Goal: Task Accomplishment & Management: Complete application form

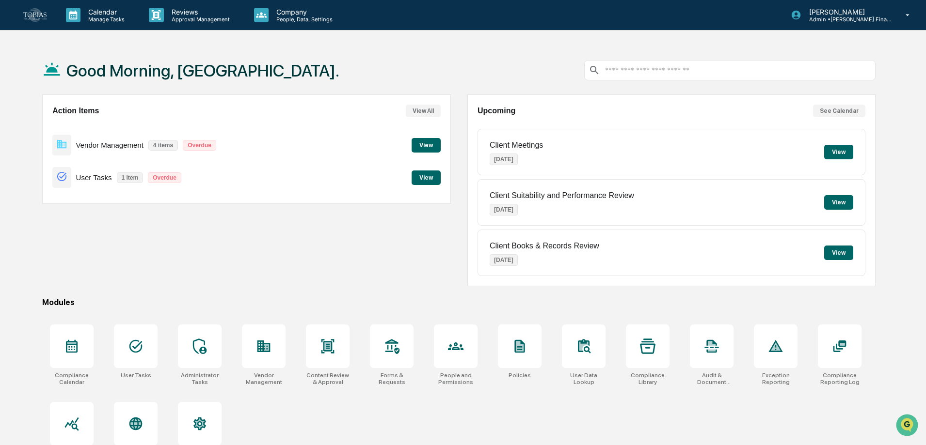
click at [425, 172] on button "View" at bounding box center [425, 178] width 29 height 15
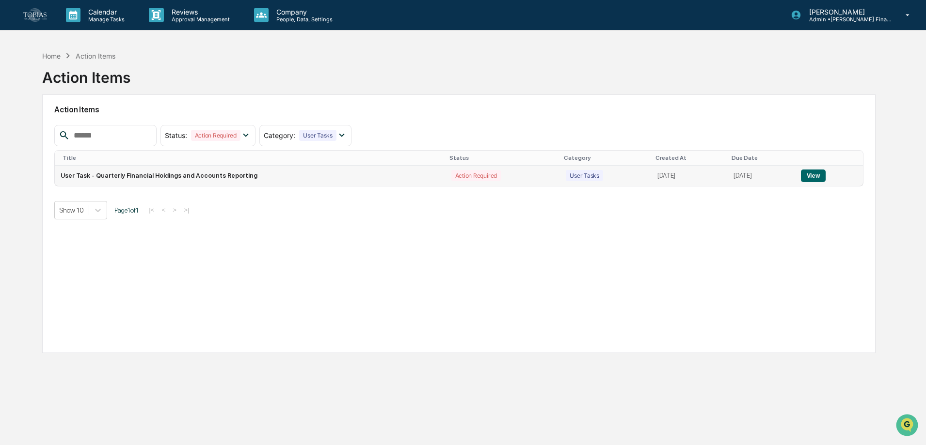
click at [823, 176] on button "View" at bounding box center [813, 176] width 25 height 13
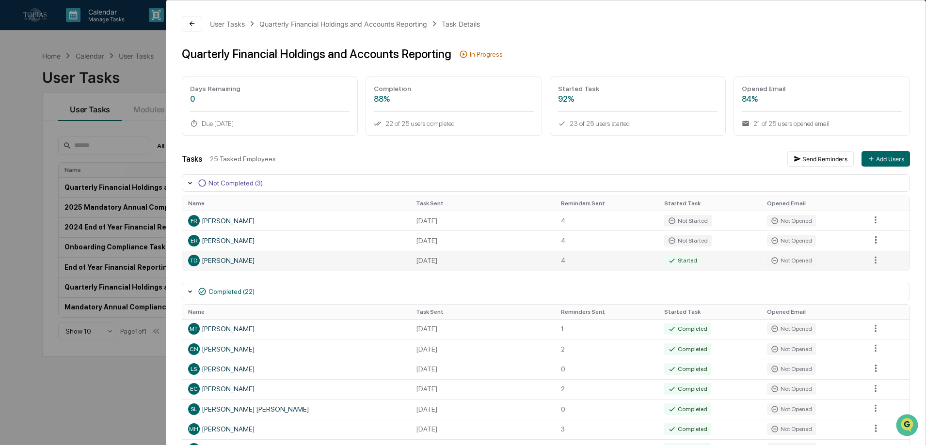
click at [216, 261] on div "TD [PERSON_NAME]" at bounding box center [296, 261] width 216 height 12
click at [778, 260] on div "Not Opened" at bounding box center [791, 261] width 49 height 12
click at [189, 26] on icon at bounding box center [192, 24] width 8 height 8
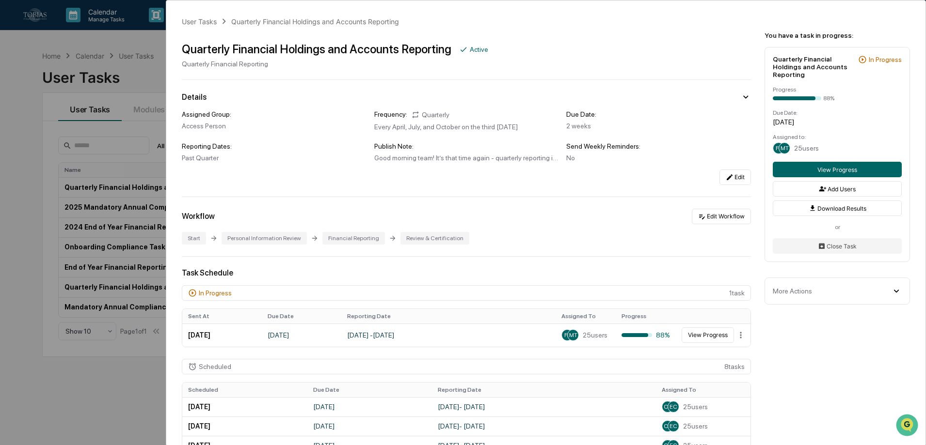
click at [88, 63] on div "User Tasks Quarterly Financial Holdings and Accounts Reporting Quarterly Financ…" at bounding box center [463, 222] width 926 height 445
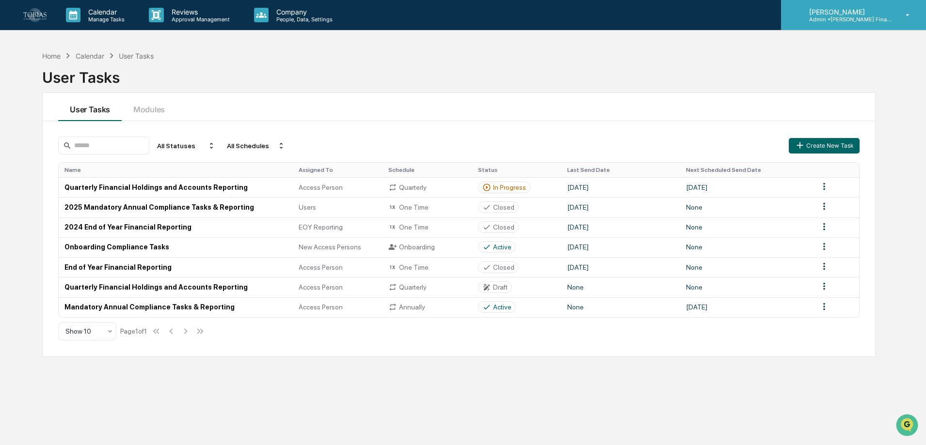
click at [848, 16] on p "Admin • [PERSON_NAME] Financial Advisors" at bounding box center [846, 19] width 90 height 7
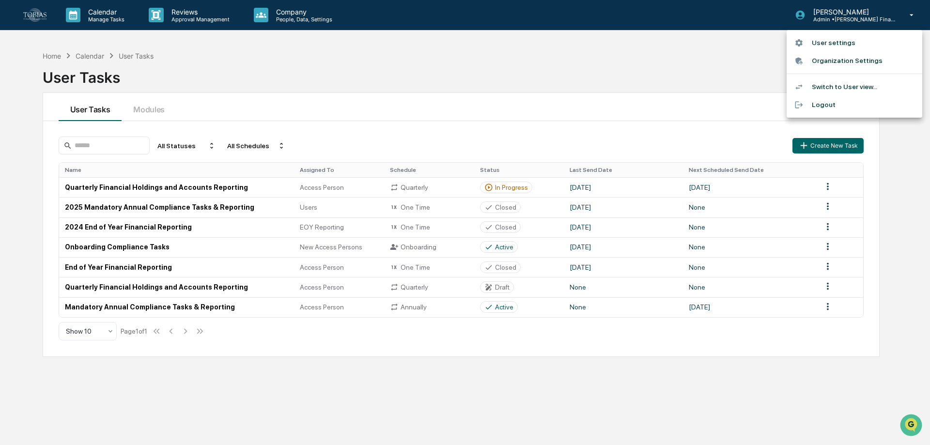
click at [834, 92] on li "Switch to User view..." at bounding box center [855, 87] width 136 height 18
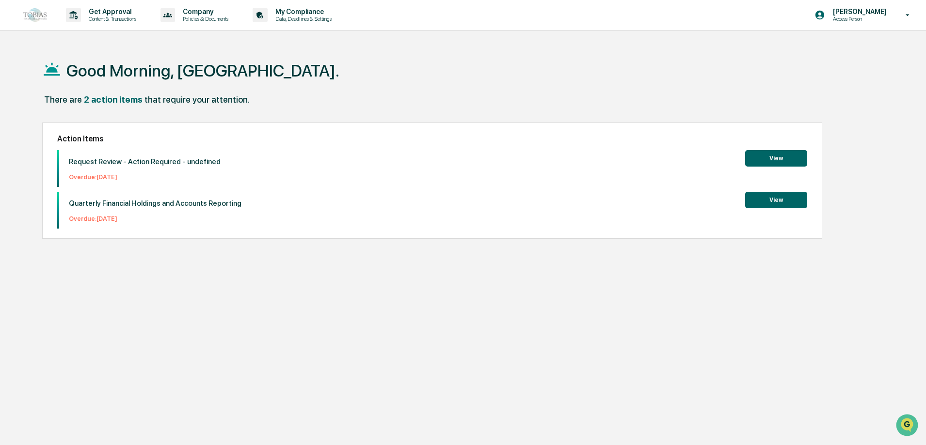
click at [777, 200] on button "View" at bounding box center [776, 200] width 62 height 16
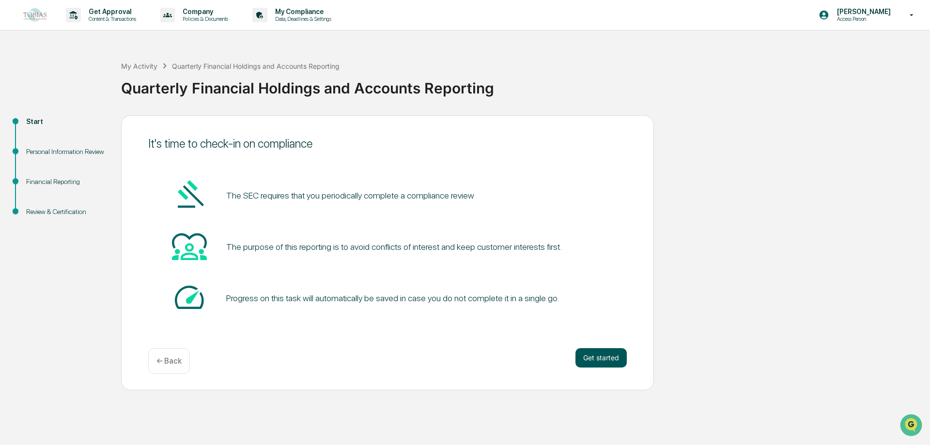
click at [614, 361] on button "Get started" at bounding box center [601, 357] width 51 height 19
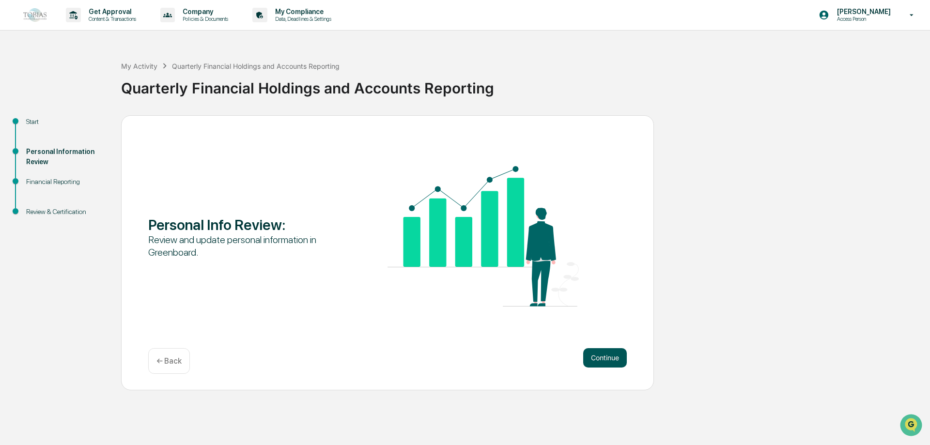
click at [598, 353] on button "Continue" at bounding box center [605, 357] width 44 height 19
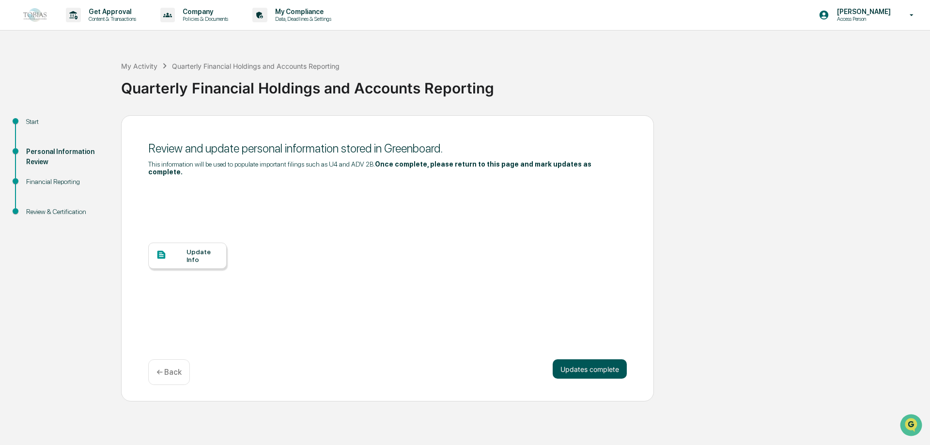
click at [607, 360] on button "Updates complete" at bounding box center [590, 369] width 74 height 19
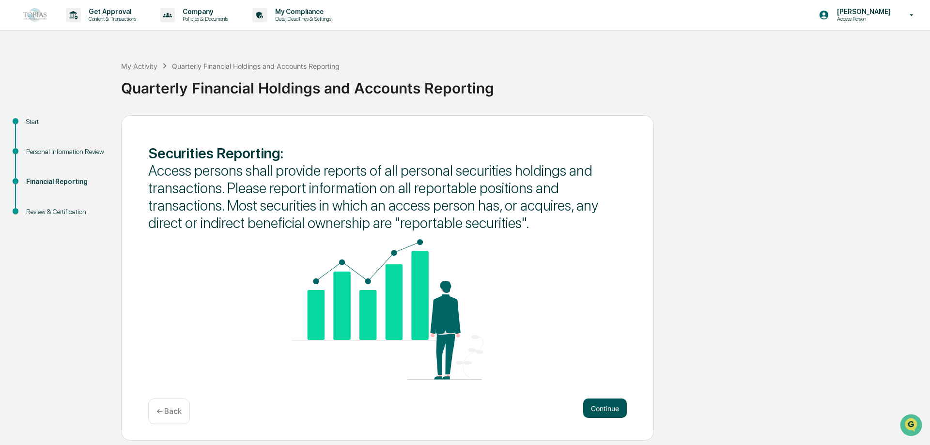
click at [605, 408] on button "Continue" at bounding box center [605, 408] width 44 height 19
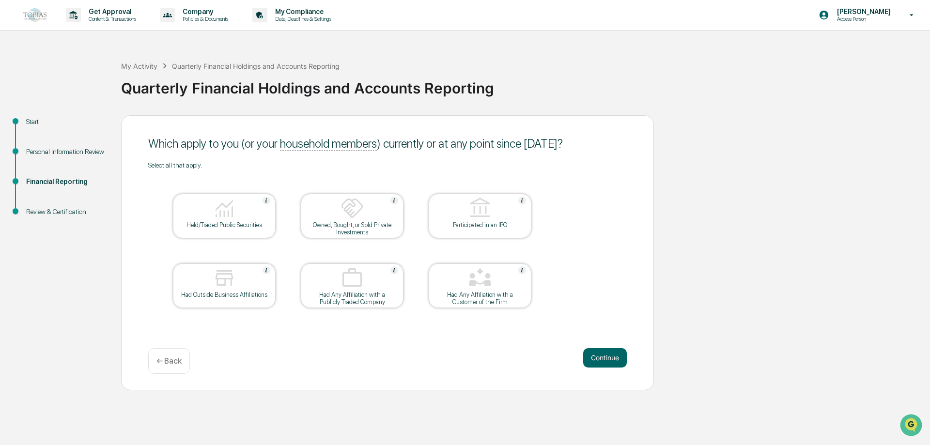
click at [236, 219] on div at bounding box center [224, 209] width 97 height 25
click at [592, 358] on button "Continue" at bounding box center [605, 357] width 44 height 19
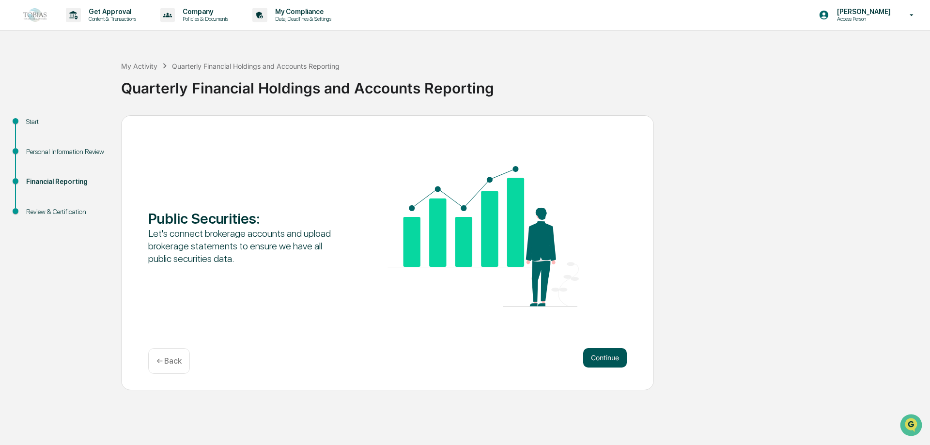
click at [624, 355] on button "Continue" at bounding box center [605, 357] width 44 height 19
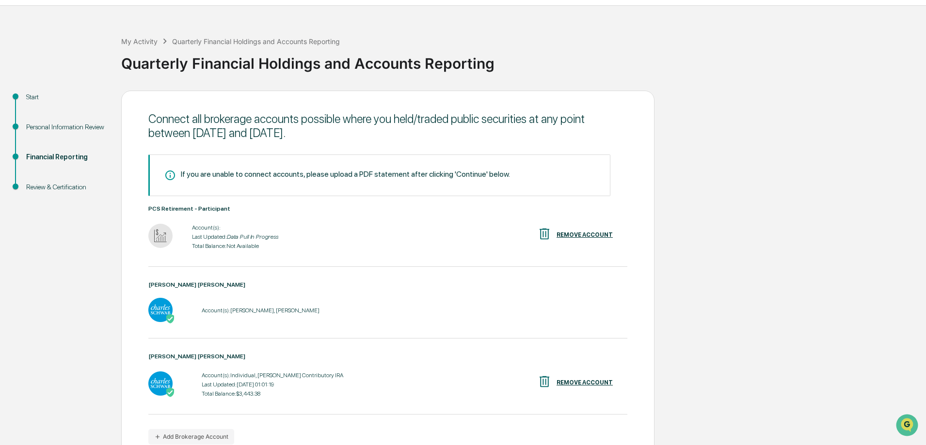
scroll to position [76, 0]
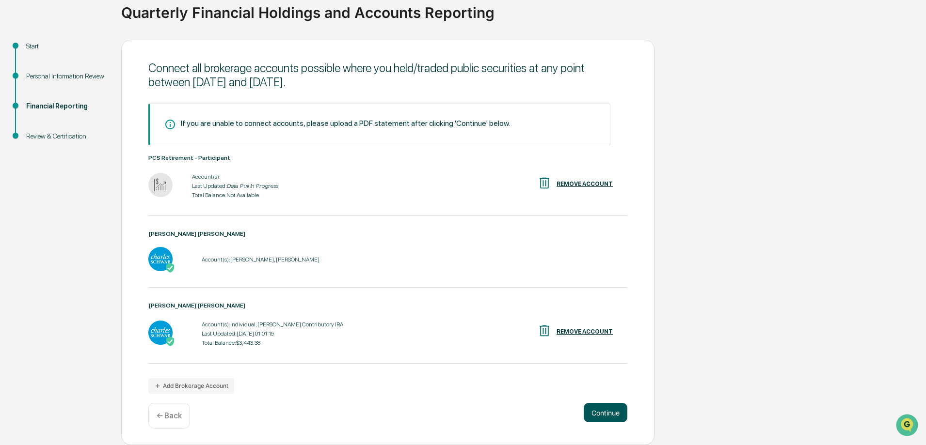
click at [599, 411] on button "Continue" at bounding box center [605, 412] width 44 height 19
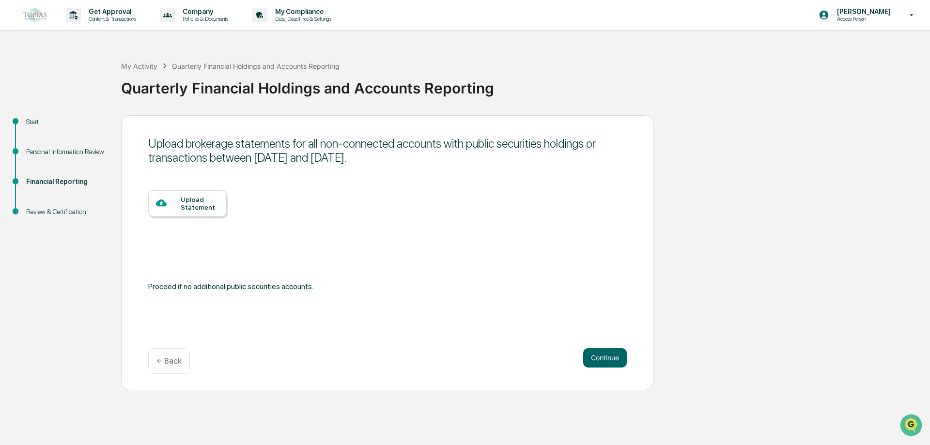
click at [199, 211] on div "Upload Statement" at bounding box center [200, 204] width 38 height 16
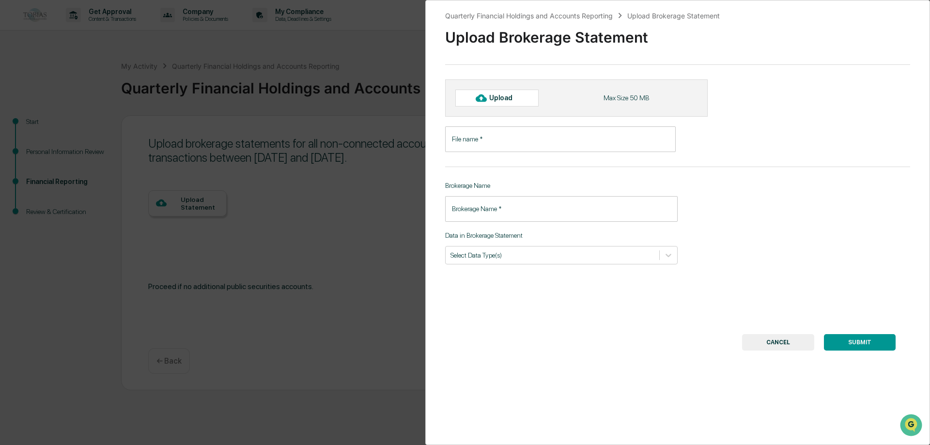
click at [503, 99] on div "Upload" at bounding box center [505, 98] width 32 height 8
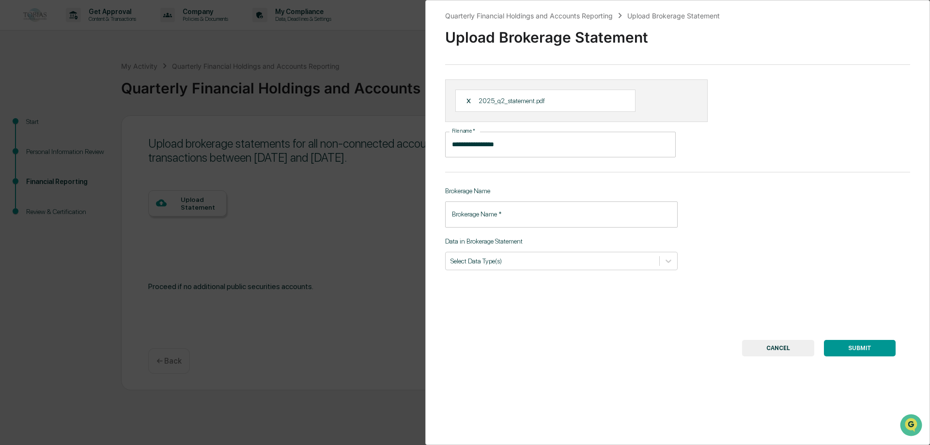
click at [493, 148] on input "**********" at bounding box center [560, 145] width 231 height 26
type input "**********"
click at [512, 209] on input "Brokerage Name   *" at bounding box center [561, 215] width 233 height 26
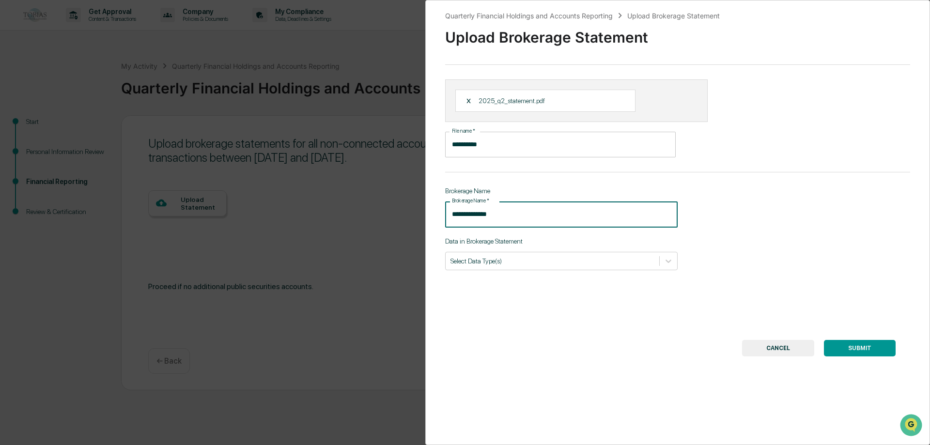
type input "**********"
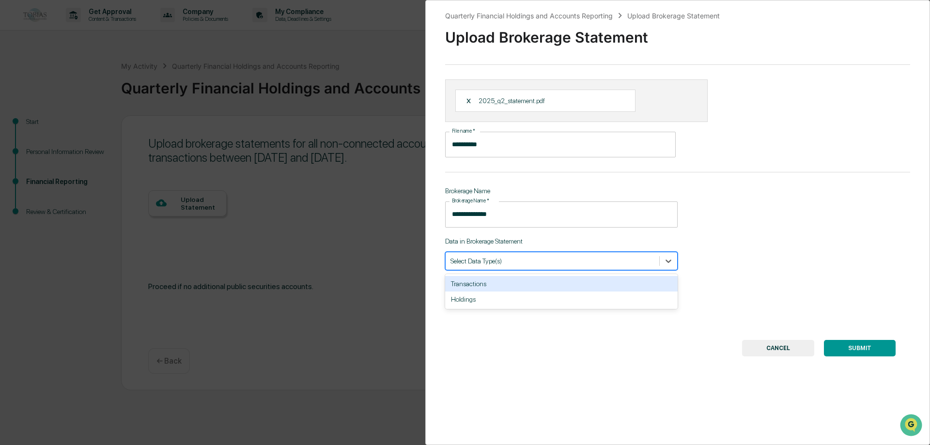
click at [591, 264] on div at bounding box center [553, 260] width 204 height 9
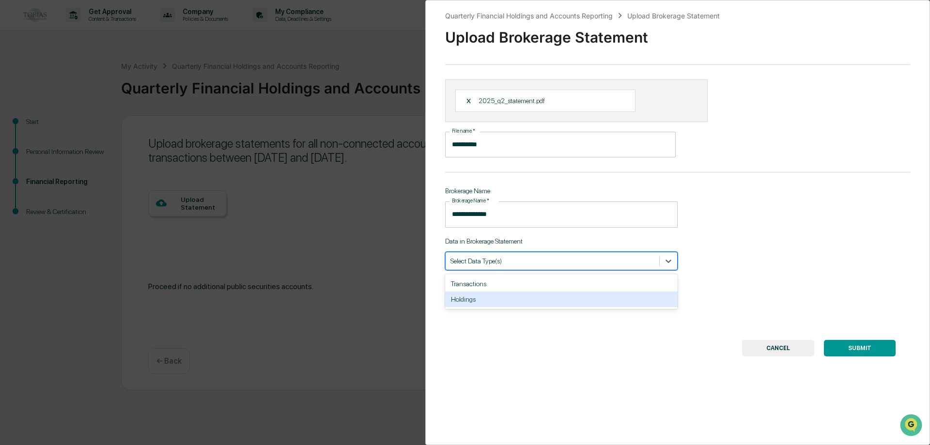
click at [517, 320] on div "**********" at bounding box center [678, 222] width 505 height 445
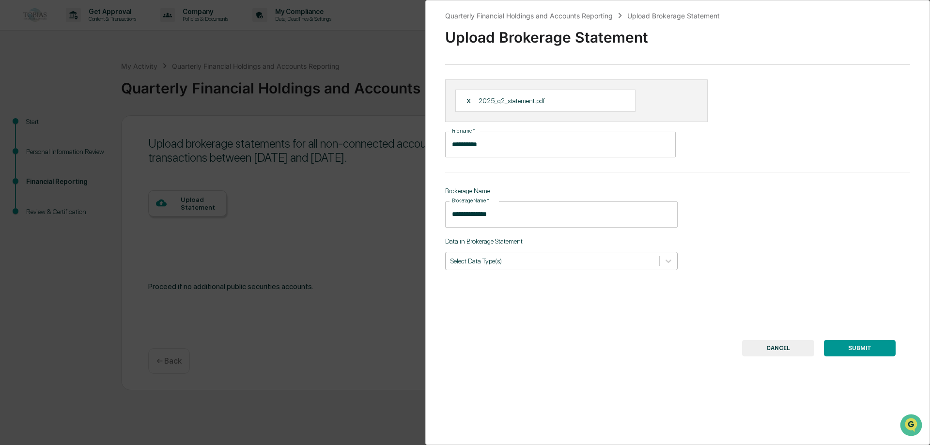
click at [541, 264] on div at bounding box center [553, 260] width 204 height 9
click at [534, 310] on div "**********" at bounding box center [678, 222] width 505 height 445
click at [850, 348] on button "SUBMIT" at bounding box center [860, 348] width 72 height 16
click at [542, 277] on div "Required field" at bounding box center [561, 276] width 233 height 7
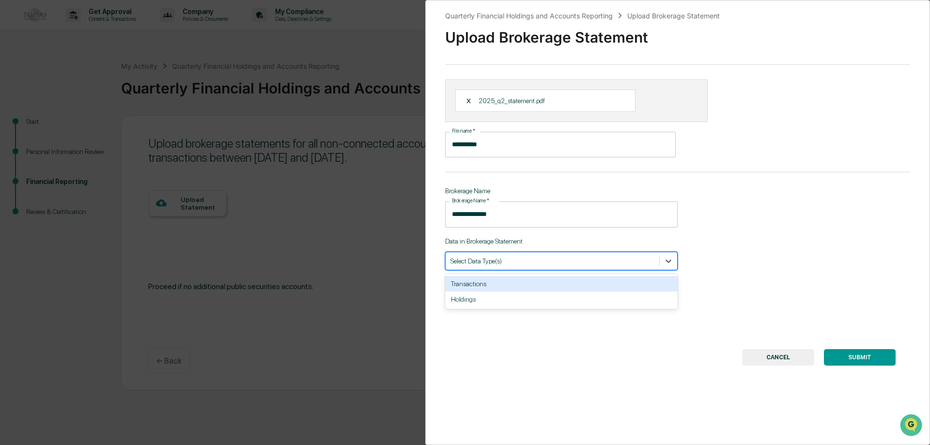
click at [542, 267] on div "Select Data Type(s)" at bounding box center [553, 260] width 214 height 13
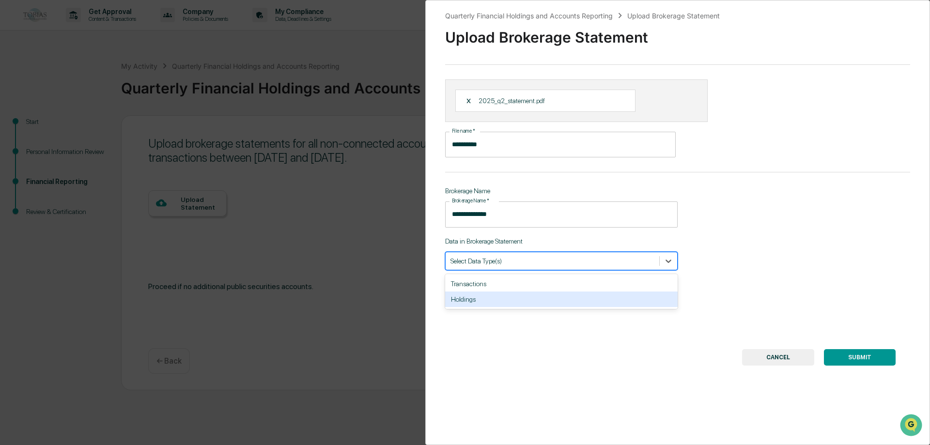
click at [497, 301] on div "Holdings" at bounding box center [561, 300] width 233 height 16
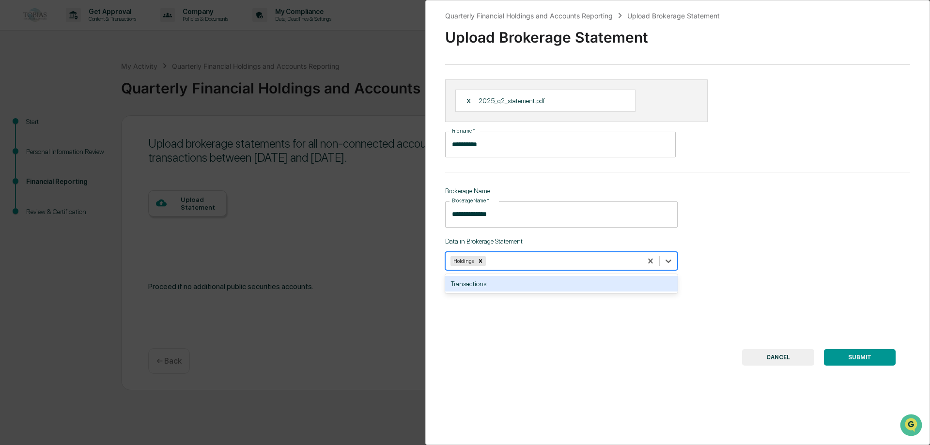
click at [463, 282] on div "Transactions" at bounding box center [561, 284] width 233 height 16
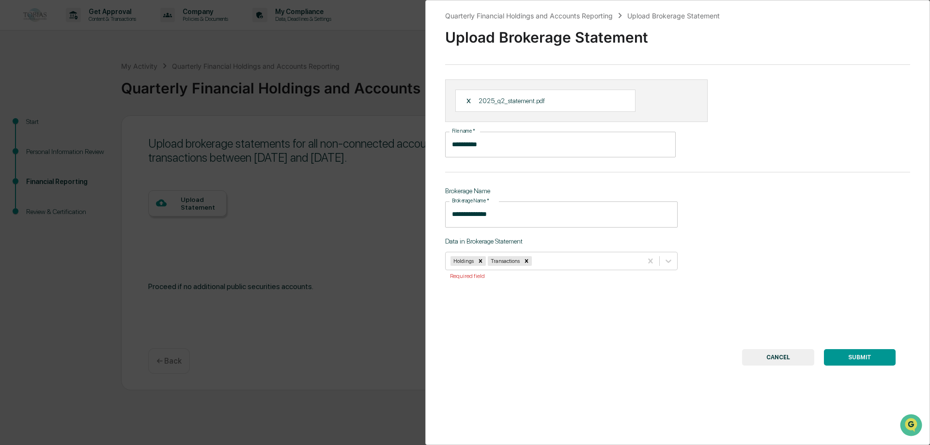
click at [840, 357] on button "SUBMIT" at bounding box center [860, 357] width 72 height 16
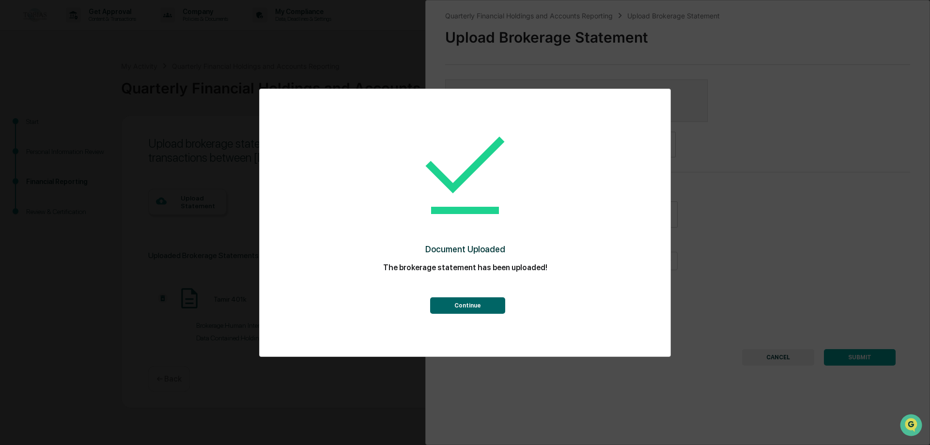
click at [494, 305] on button "Continue" at bounding box center [467, 306] width 75 height 16
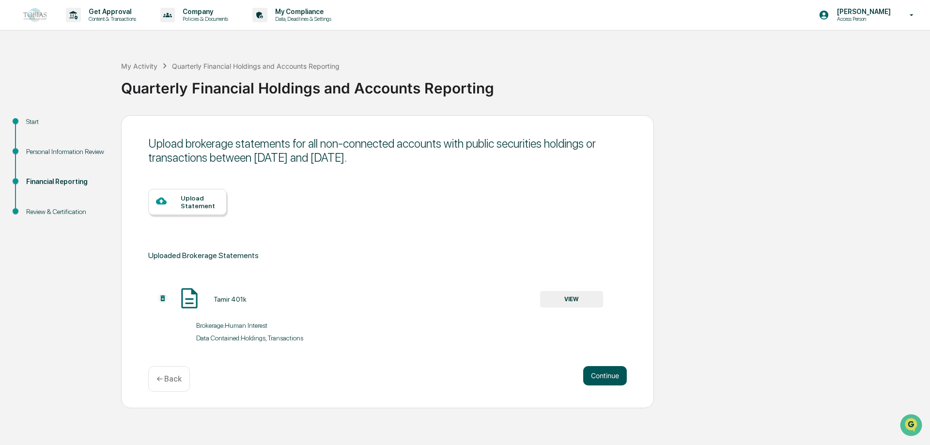
click at [603, 375] on button "Continue" at bounding box center [605, 375] width 44 height 19
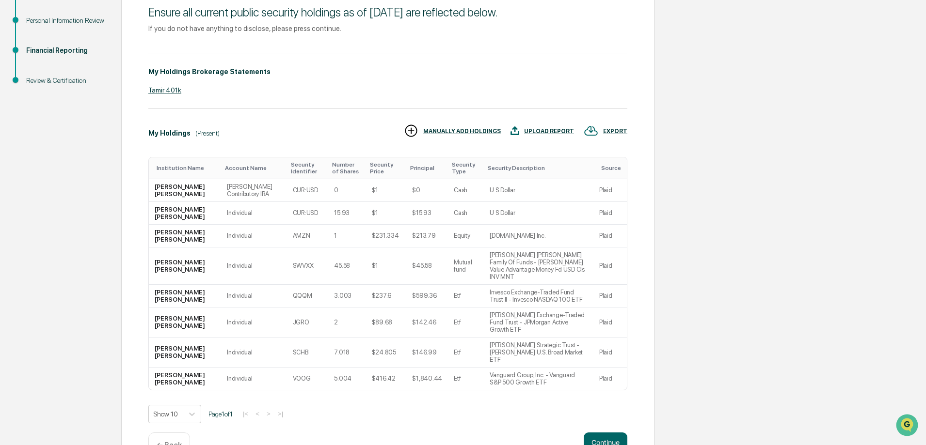
scroll to position [132, 0]
click at [600, 432] on button "Continue" at bounding box center [605, 441] width 44 height 19
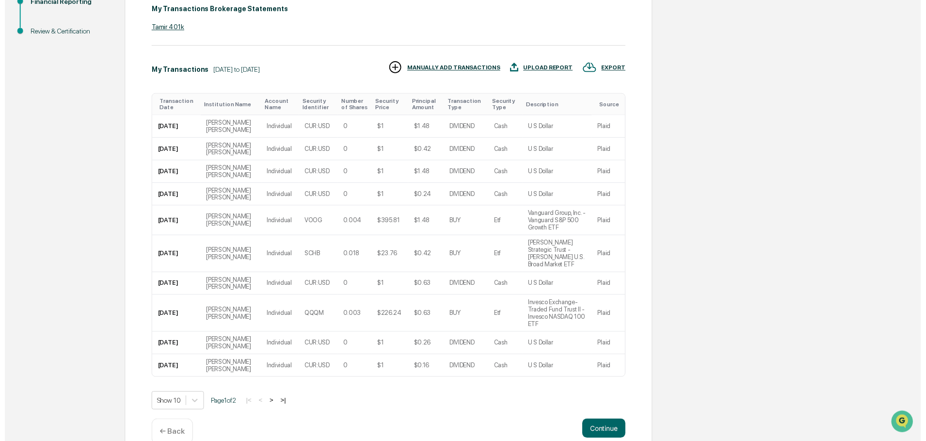
scroll to position [185, 0]
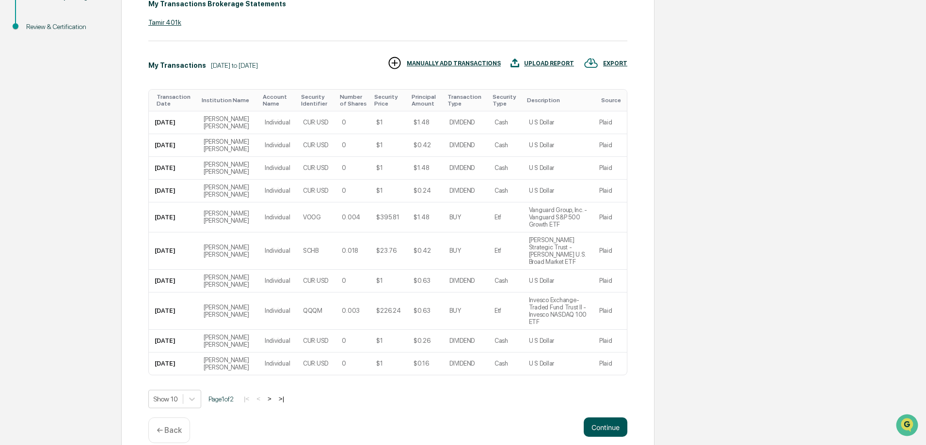
click at [593, 418] on button "Continue" at bounding box center [605, 427] width 44 height 19
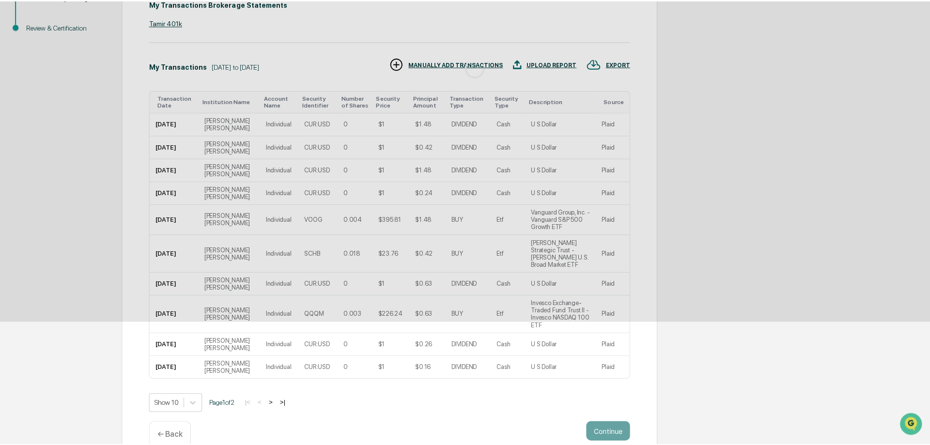
scroll to position [0, 0]
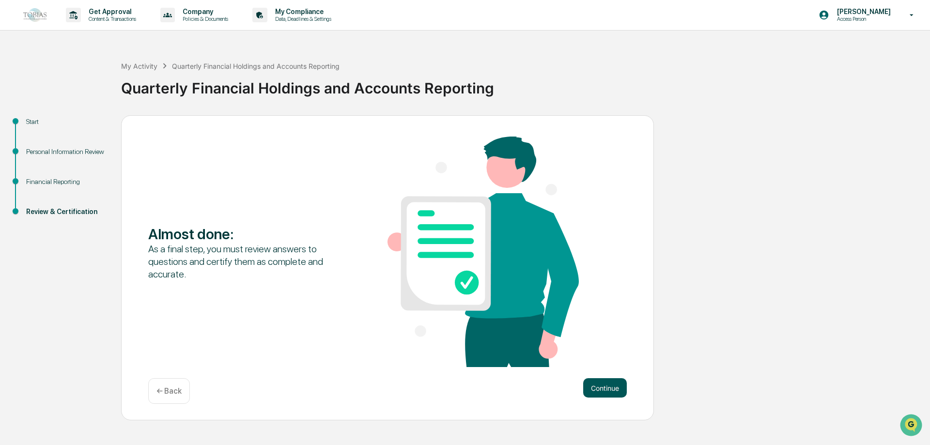
click at [611, 384] on button "Continue" at bounding box center [605, 387] width 44 height 19
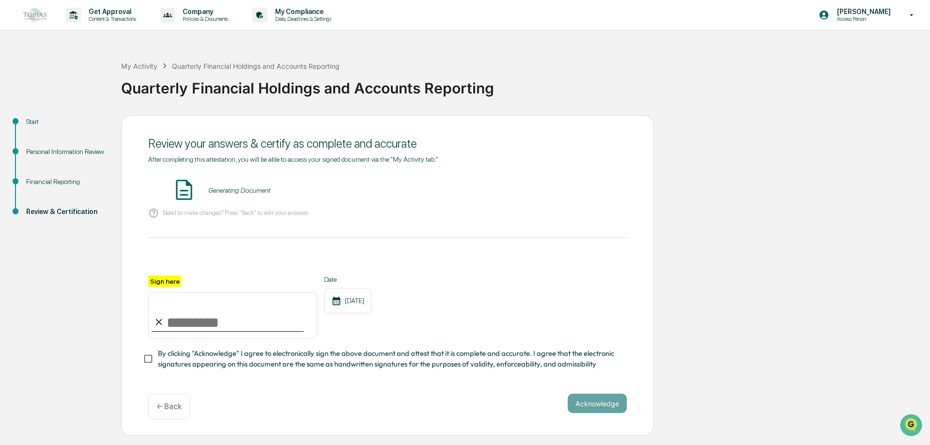
click at [166, 310] on input "Sign here" at bounding box center [232, 315] width 169 height 47
type input "**********"
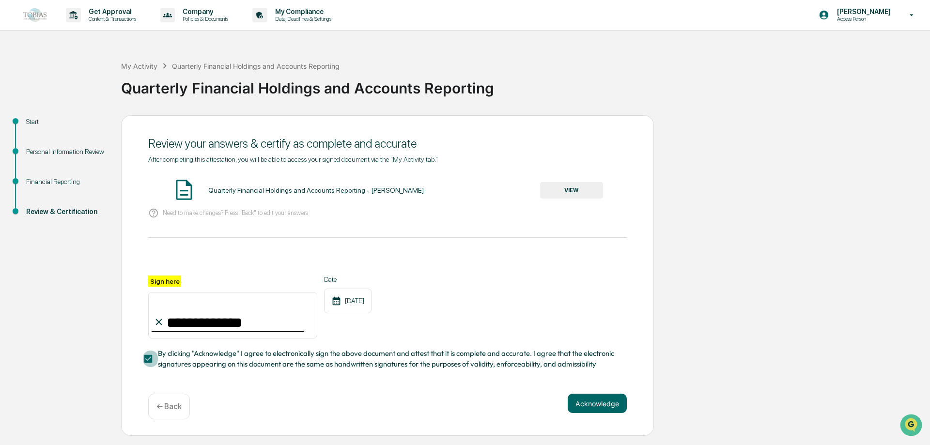
click at [562, 189] on button "VIEW" at bounding box center [571, 190] width 63 height 16
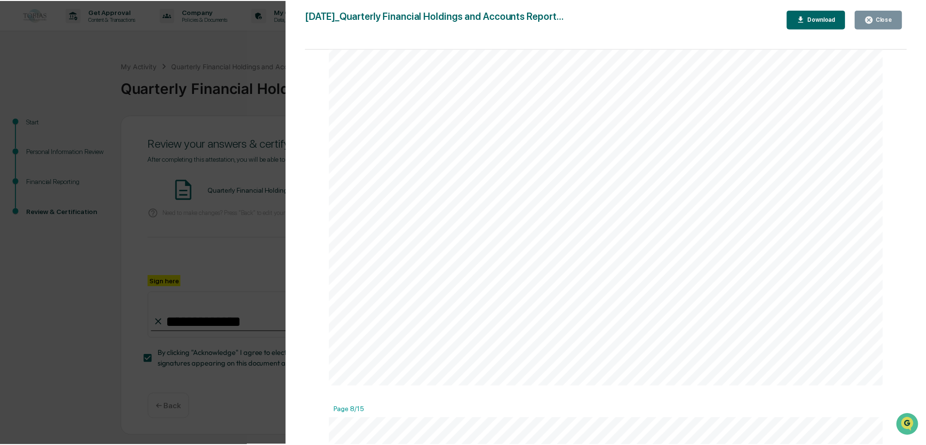
scroll to position [4313, 0]
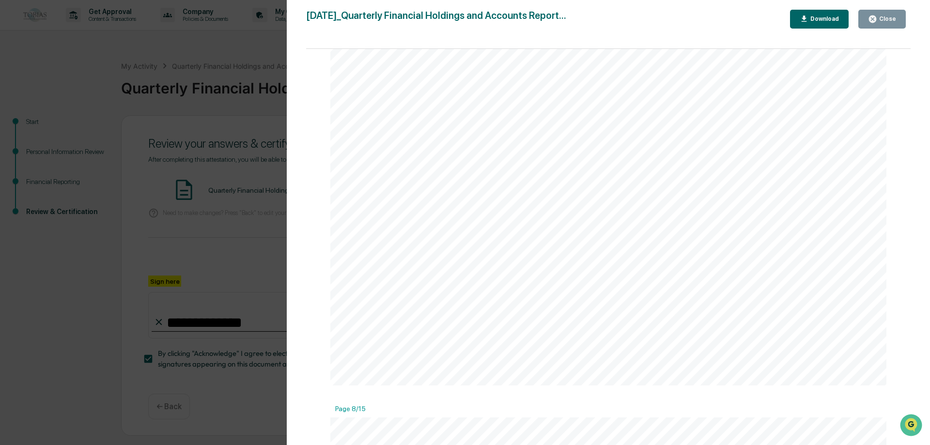
click at [877, 20] on icon "button" at bounding box center [872, 19] width 7 height 7
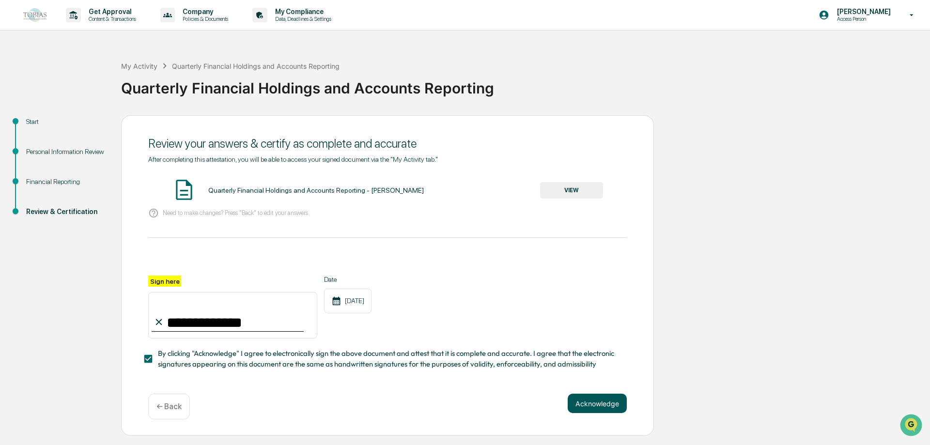
click at [584, 402] on button "Acknowledge" at bounding box center [597, 403] width 59 height 19
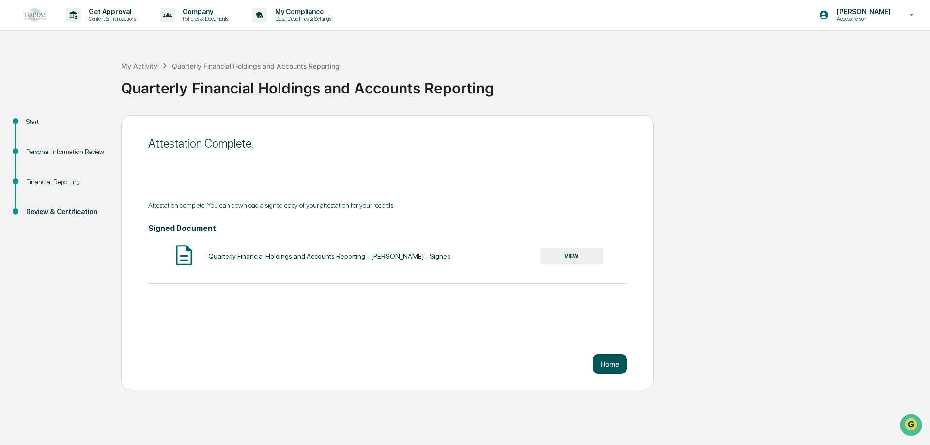
click at [611, 363] on button "Home" at bounding box center [610, 364] width 34 height 19
